Goal: Task Accomplishment & Management: Manage account settings

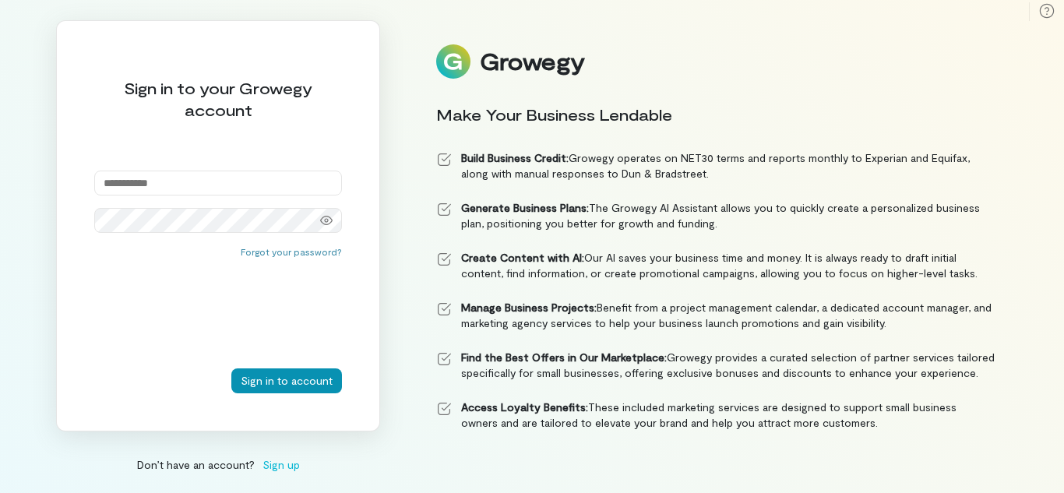
type input "**********"
click at [292, 386] on button "Sign in to account" at bounding box center [286, 381] width 111 height 25
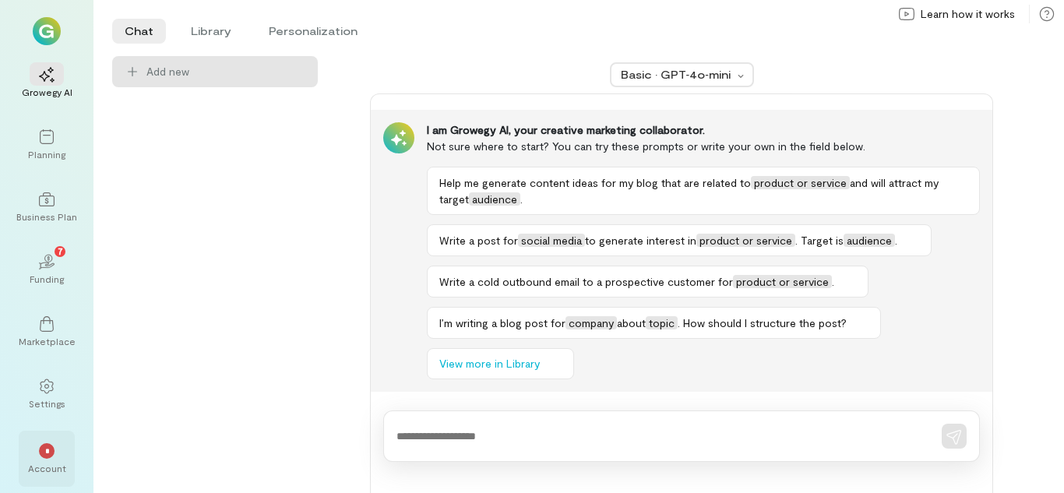
click at [48, 453] on span "*" at bounding box center [47, 450] width 4 height 9
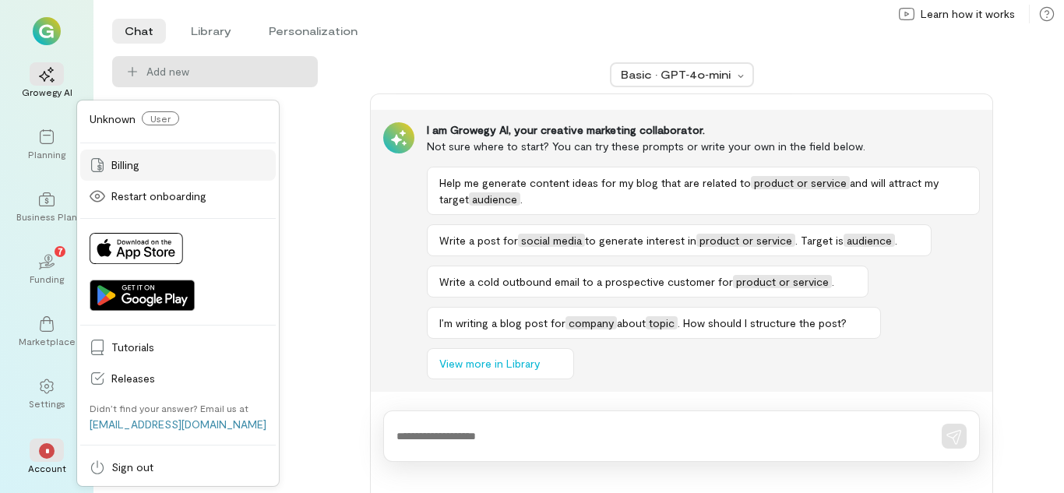
click at [134, 167] on span "Billing" at bounding box center [188, 165] width 155 height 16
